Goal: Transaction & Acquisition: Purchase product/service

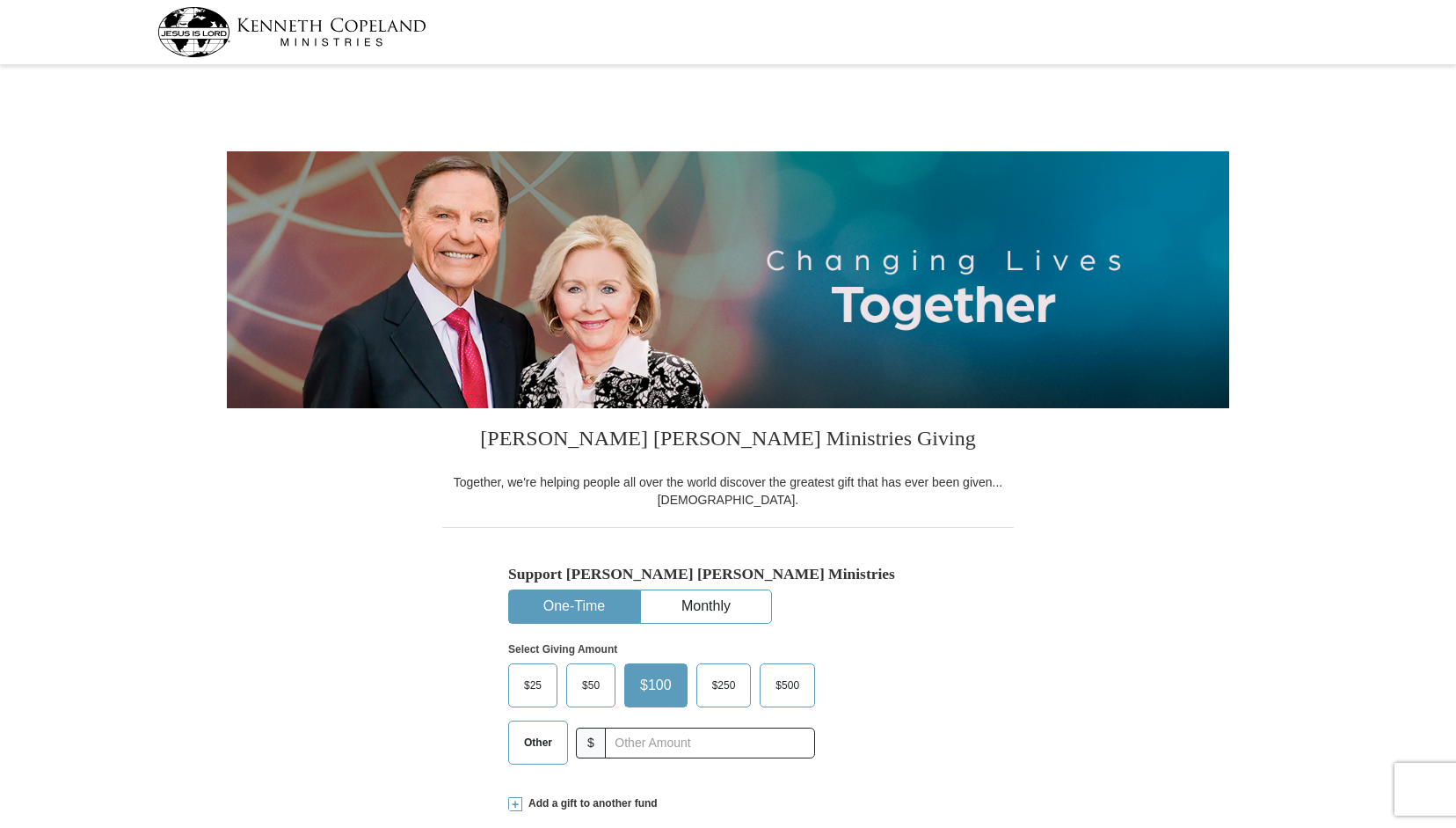
select select "VA"
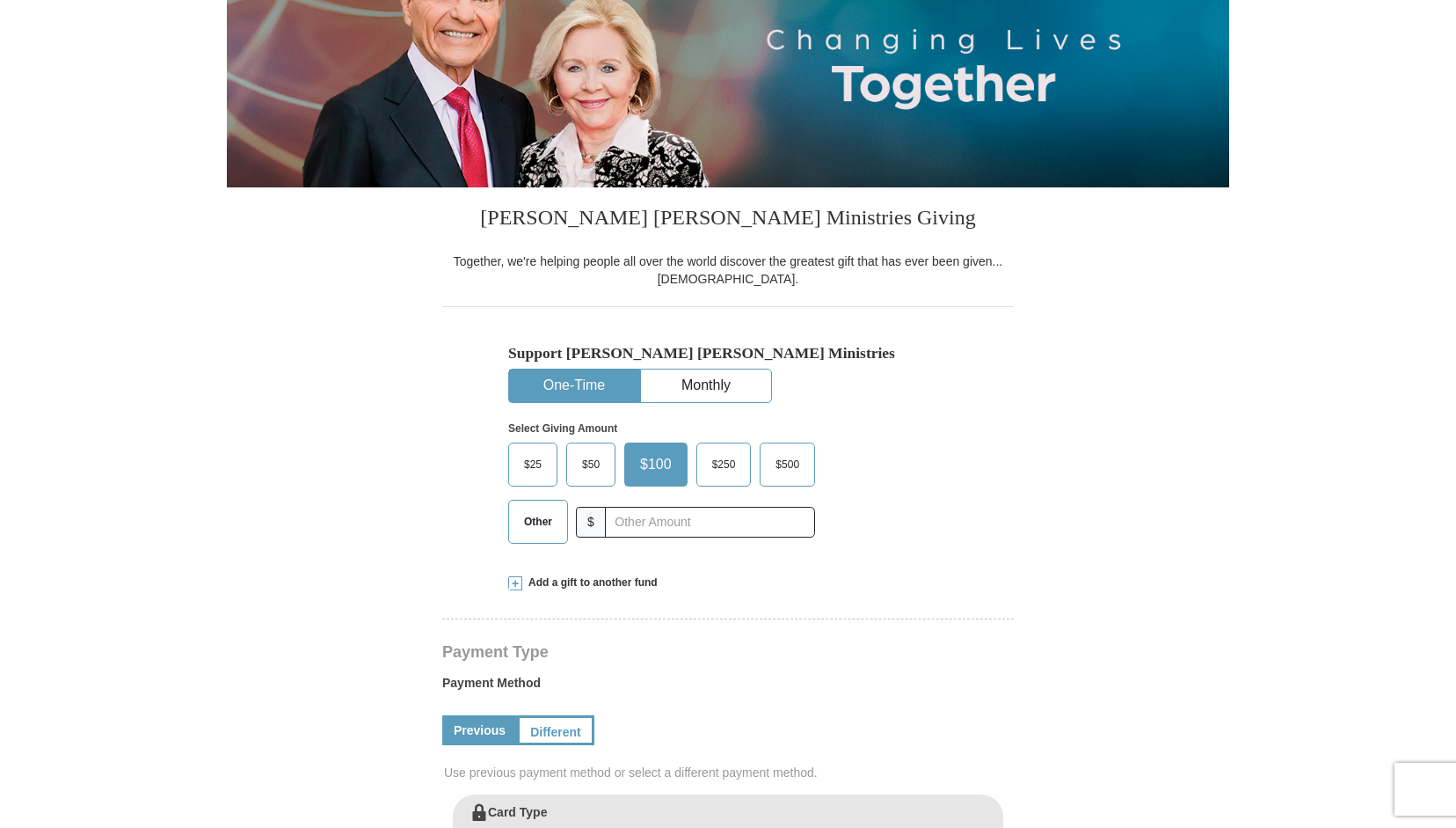
scroll to position [234, 0]
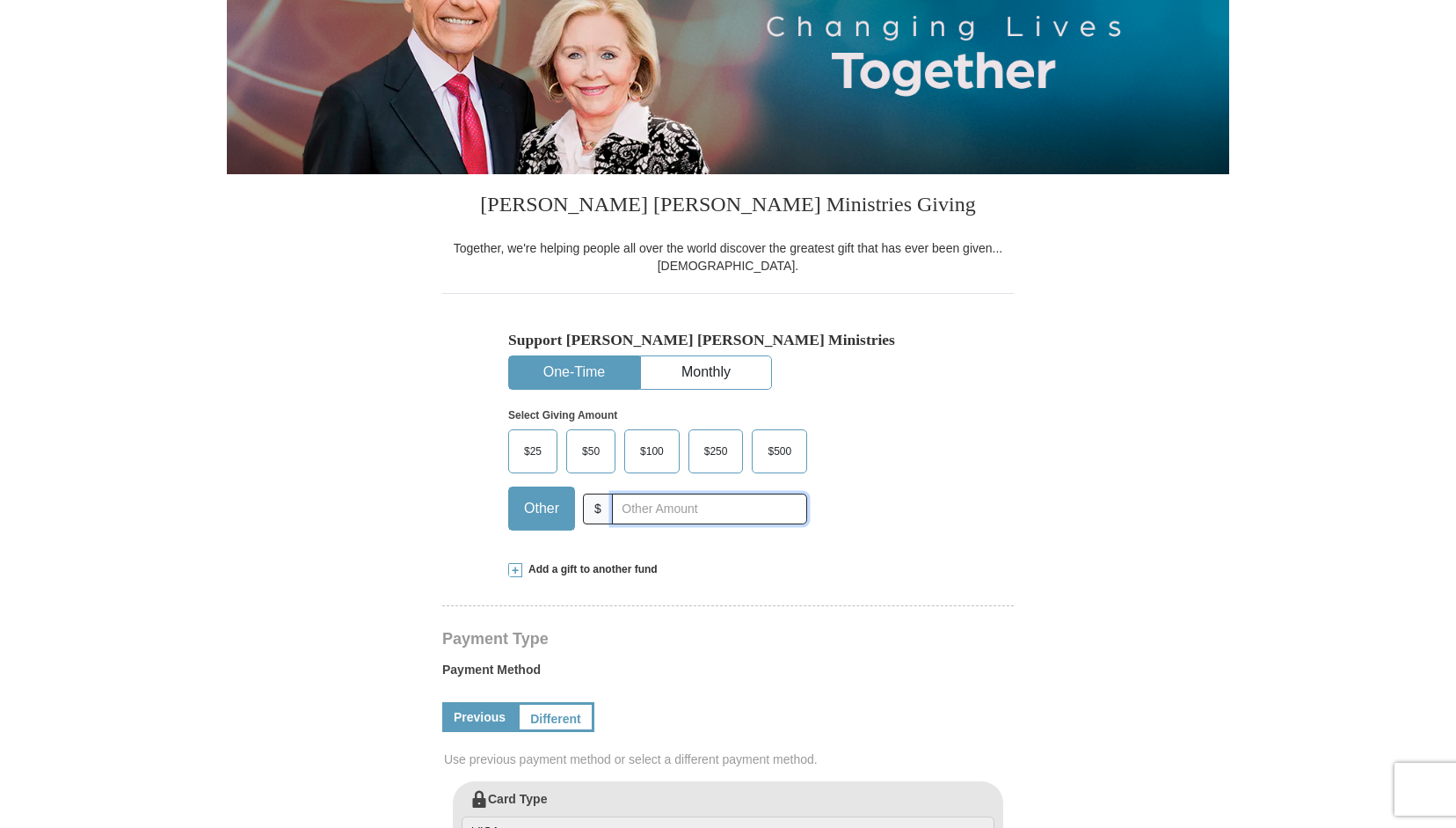
click at [649, 500] on input "text" at bounding box center [709, 508] width 195 height 31
click at [514, 567] on span at bounding box center [515, 570] width 14 height 14
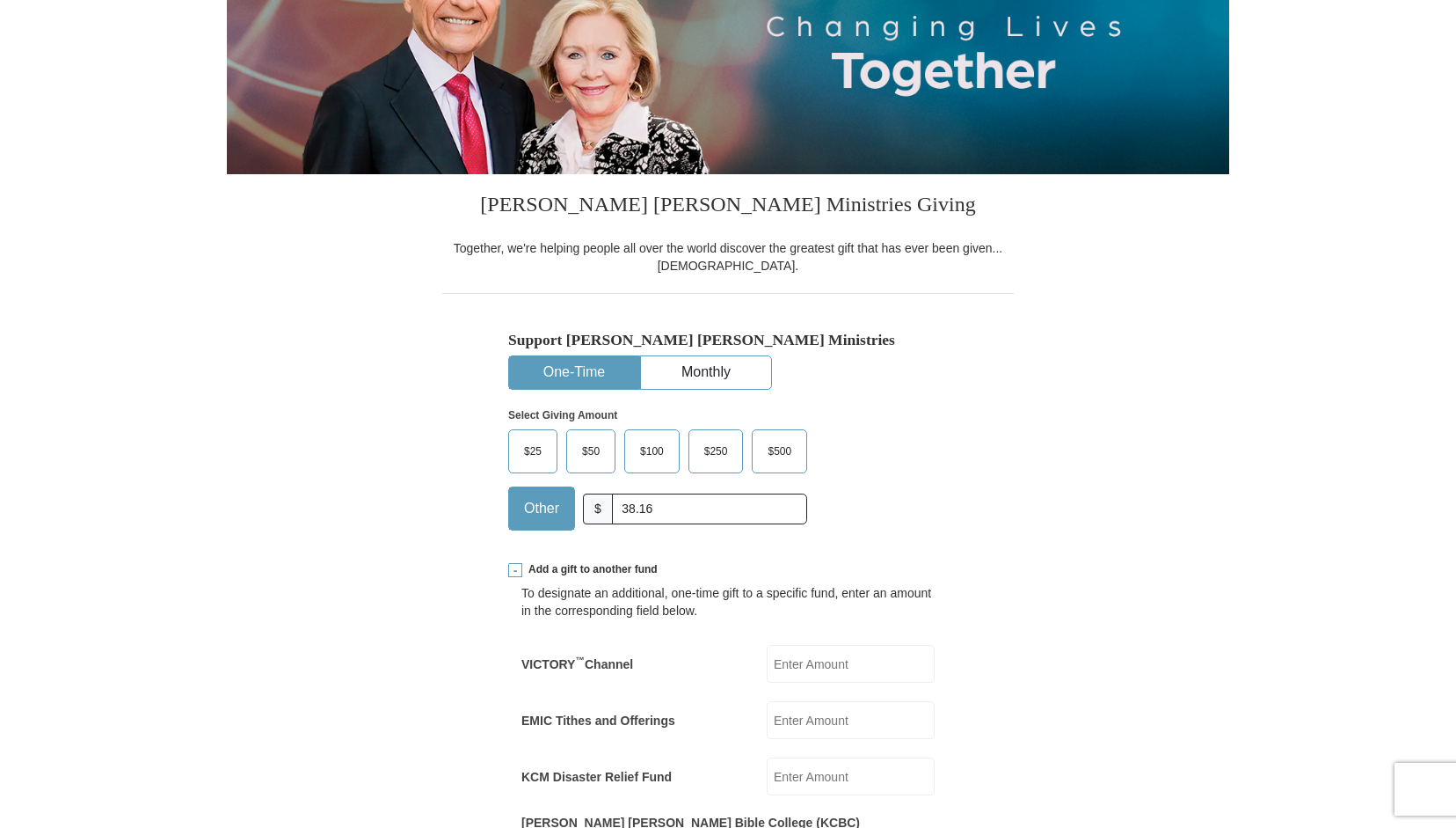
click at [828, 724] on input "EMIC Tithes and Offerings" at bounding box center [851, 719] width 168 height 37
click at [690, 503] on input "38.16" at bounding box center [709, 508] width 195 height 31
type input "3"
click at [824, 711] on input "EMIC Tithes and Offerings" at bounding box center [851, 719] width 168 height 37
type input "38.16"
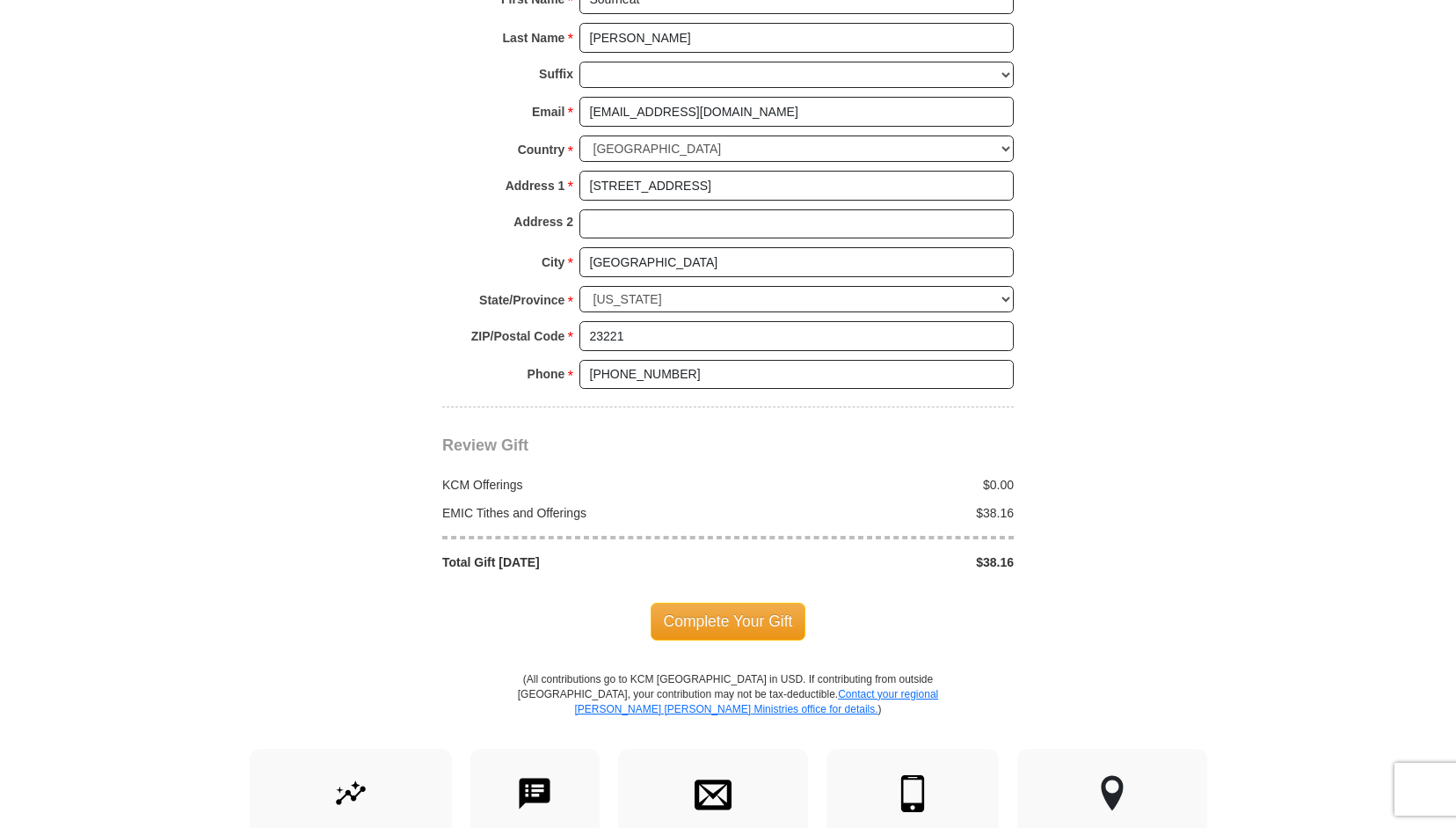
scroll to position [1541, 0]
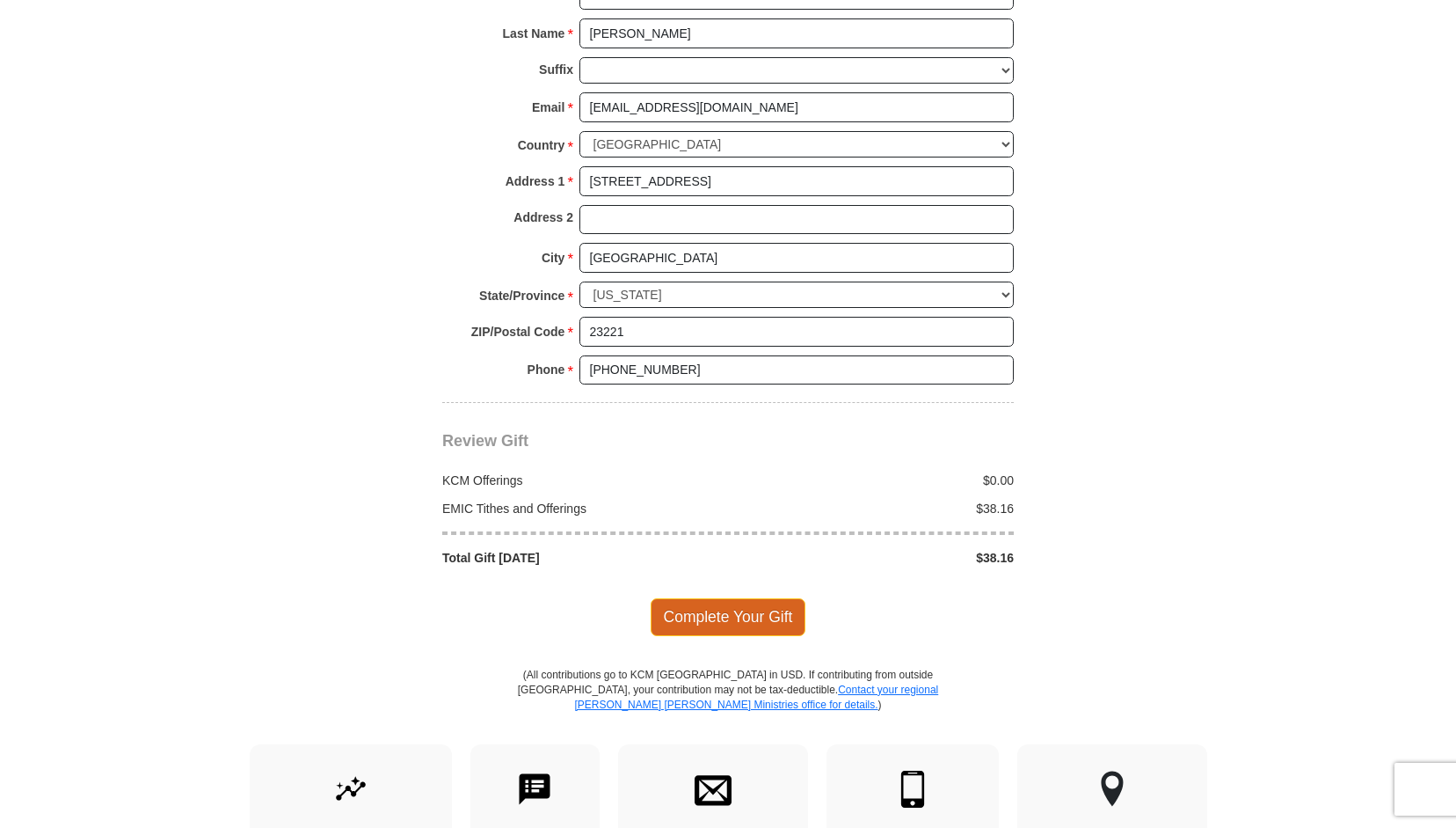
click at [764, 598] on span "Complete Your Gift" at bounding box center [728, 616] width 156 height 37
